Goal: Information Seeking & Learning: Compare options

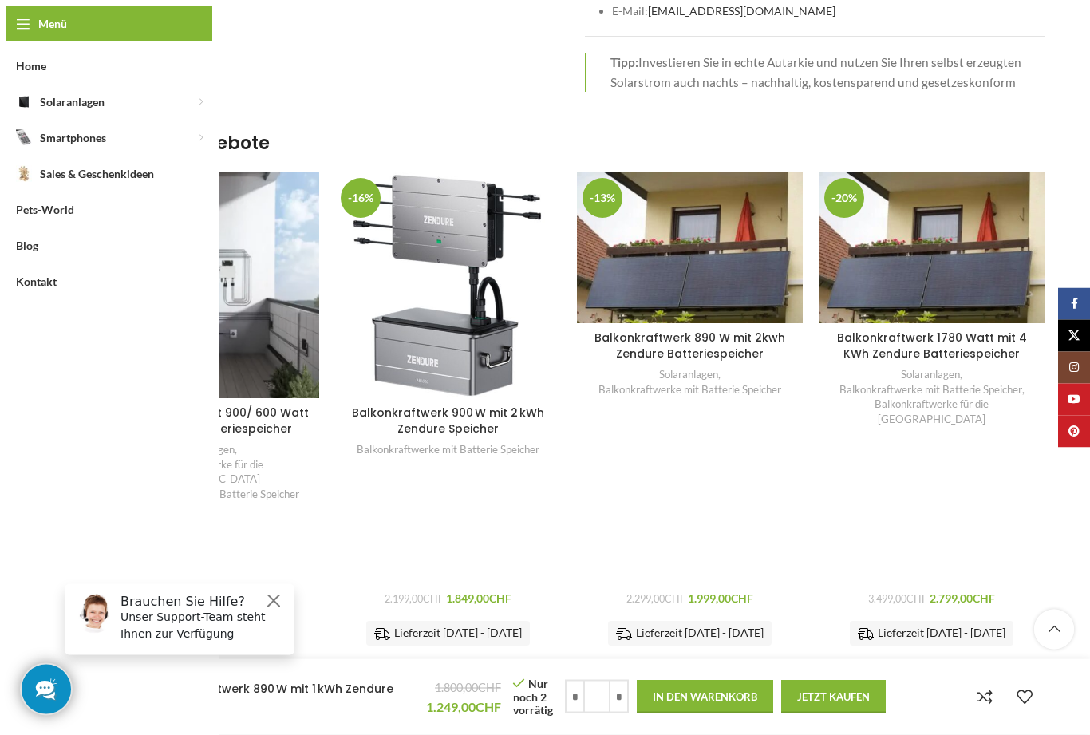
scroll to position [3812, 0]
click at [468, 183] on div "Balkonkraftwerk 900 W mit 2 kWh Zendure Speicher" at bounding box center [466, 285] width 37 height 226
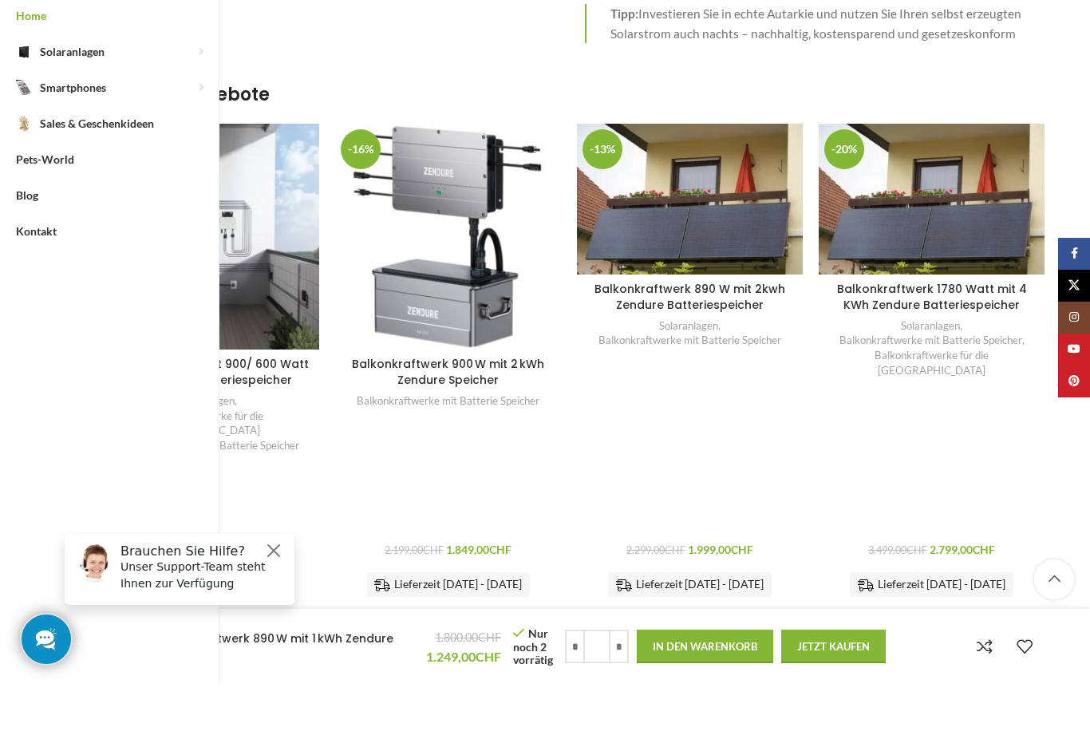
scroll to position [3981, 0]
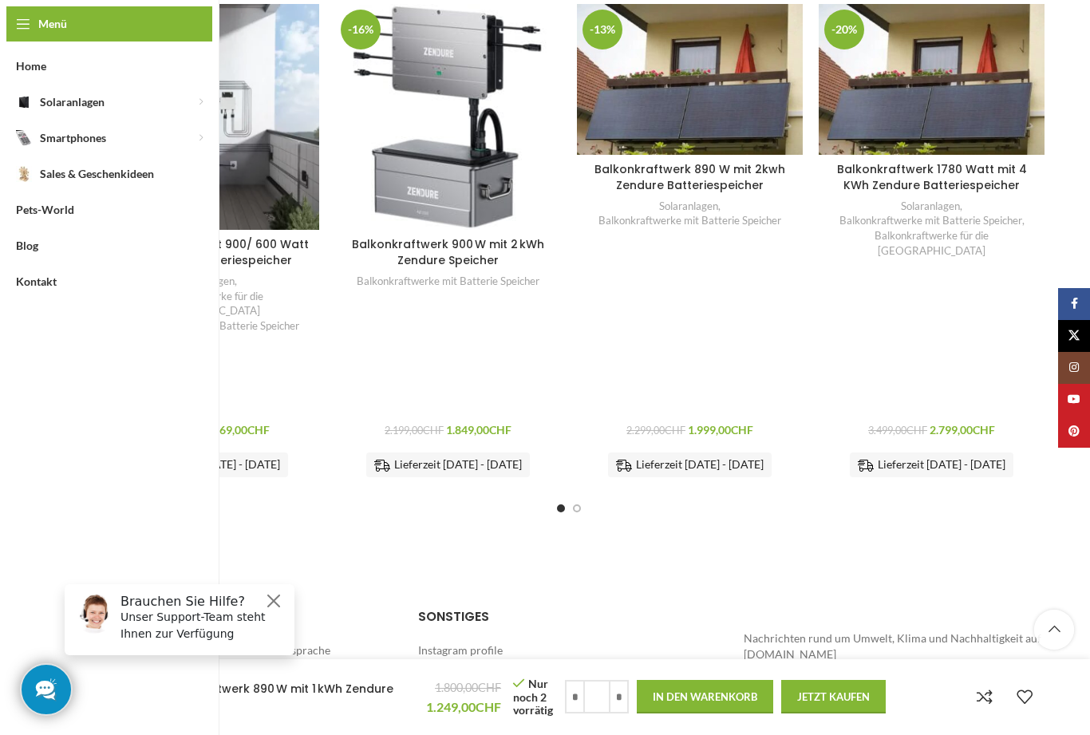
click at [601, 504] on div at bounding box center [568, 508] width 951 height 8
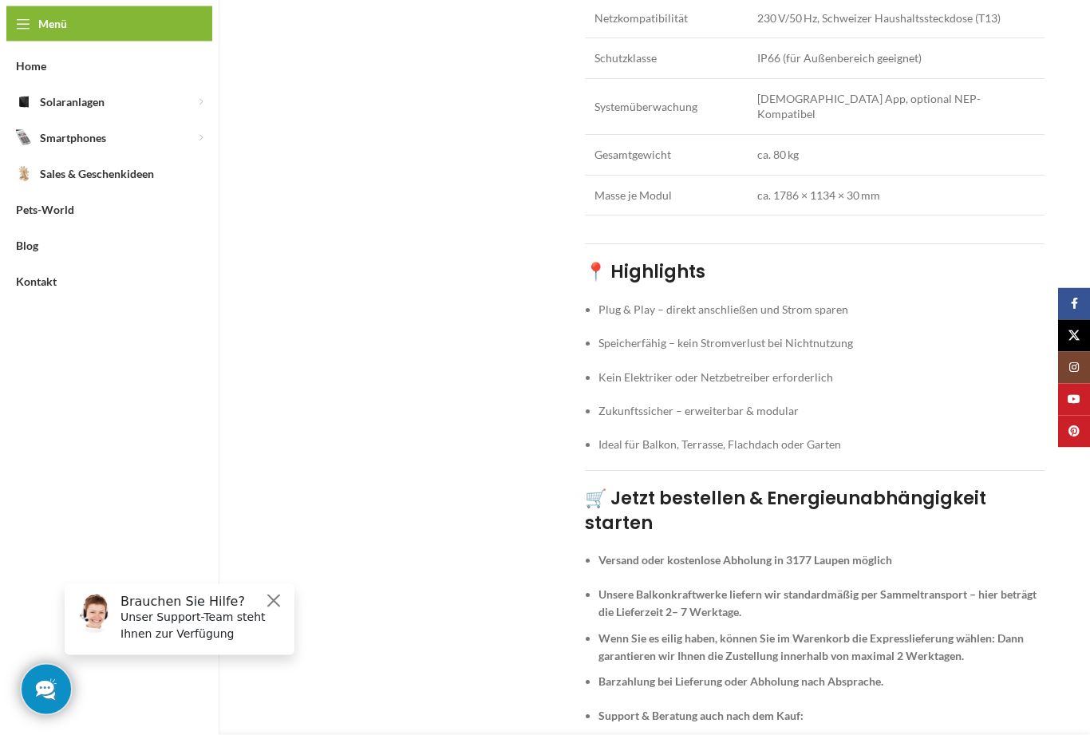
scroll to position [3040, 0]
